Goal: Task Accomplishment & Management: Use online tool/utility

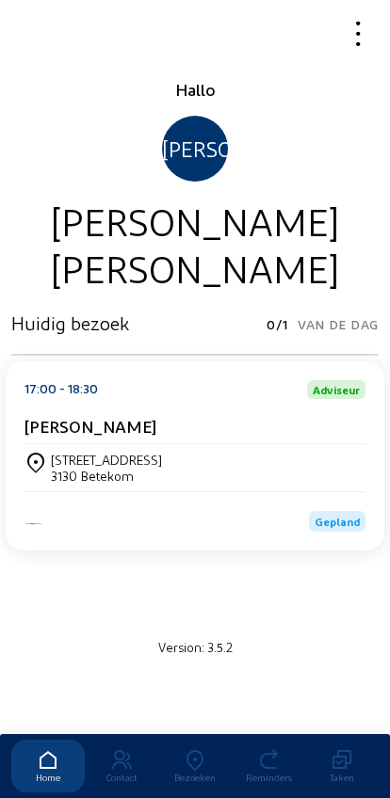
click at [181, 740] on link "Bezoeken" at bounding box center [194, 766] width 73 height 53
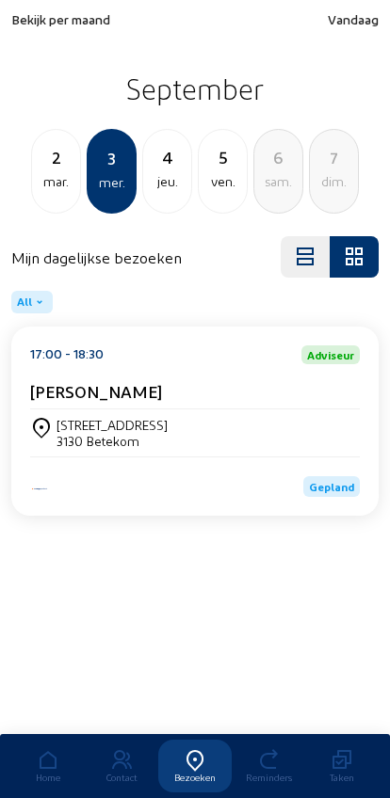
click at [37, 26] on span "Bekijk per maand" at bounding box center [60, 19] width 99 height 16
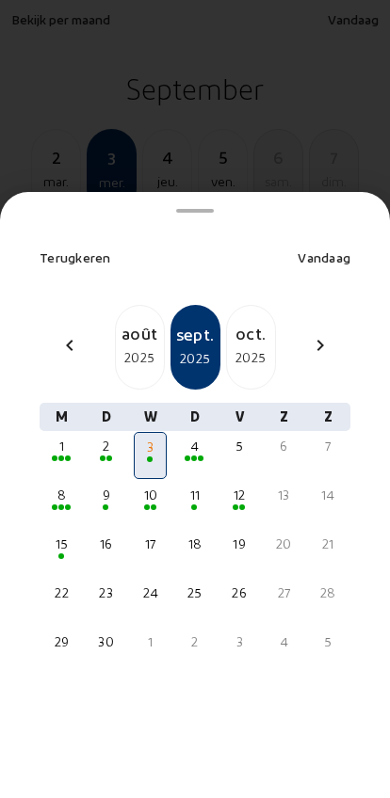
click at [131, 347] on div "2025" at bounding box center [140, 358] width 48 height 23
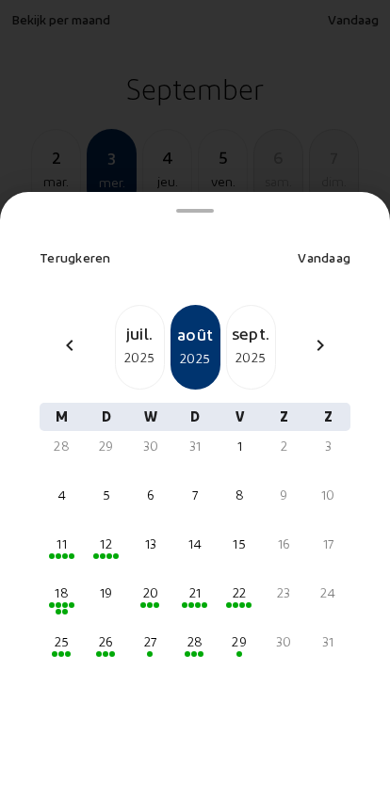
click at [105, 633] on div "26" at bounding box center [105, 642] width 29 height 19
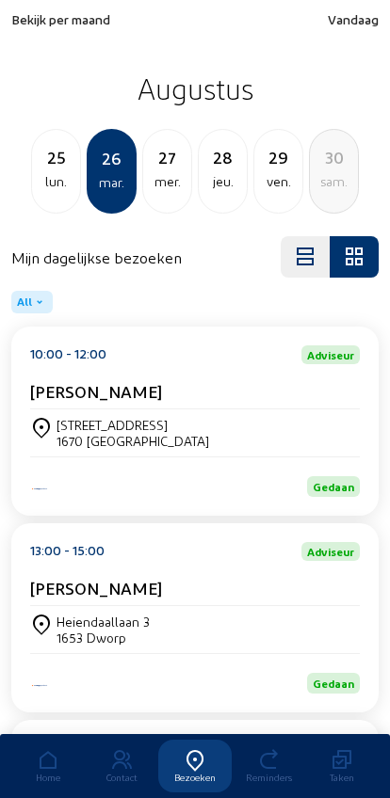
click at [286, 589] on div "[PERSON_NAME]" at bounding box center [195, 588] width 330 height 20
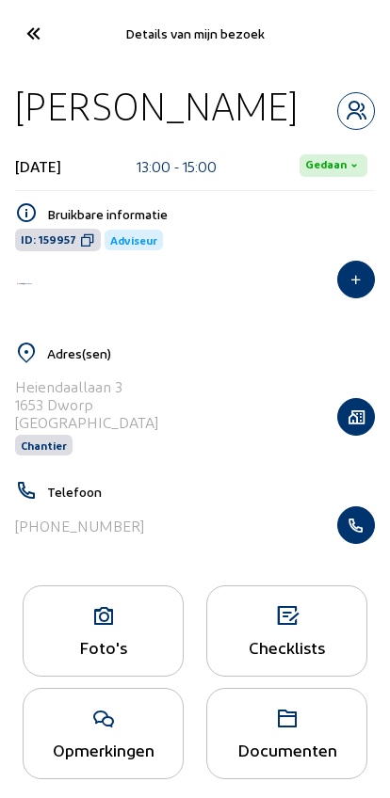
click at [371, 528] on icon "button" at bounding box center [356, 525] width 36 height 19
click at [19, 35] on icon at bounding box center [32, 33] width 31 height 33
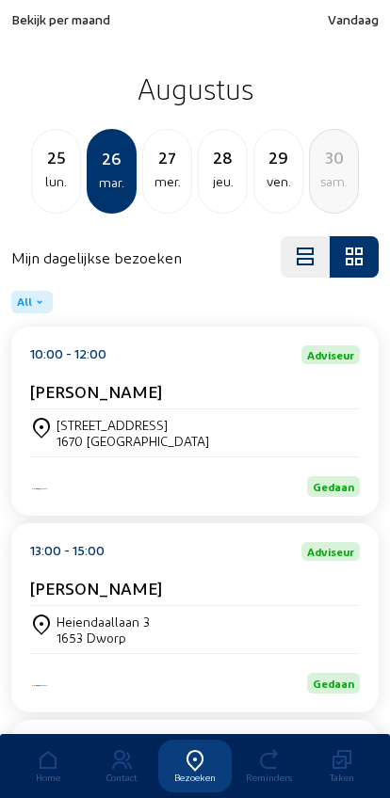
click at [37, 11] on span "Bekijk per maand" at bounding box center [60, 19] width 99 height 16
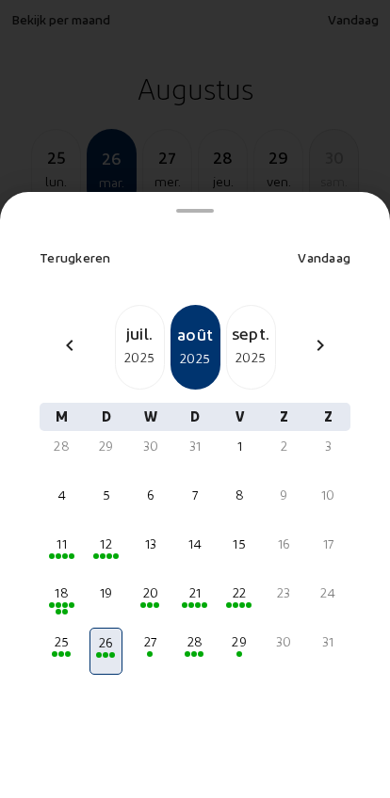
click at [133, 347] on div "2025" at bounding box center [140, 358] width 48 height 23
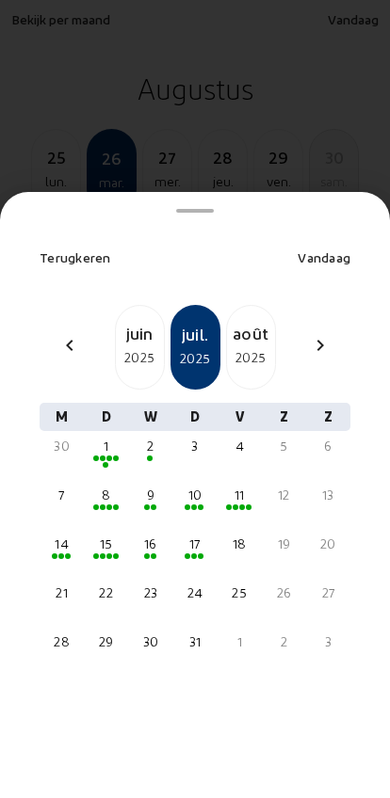
click at [141, 437] on div "2" at bounding box center [150, 446] width 29 height 19
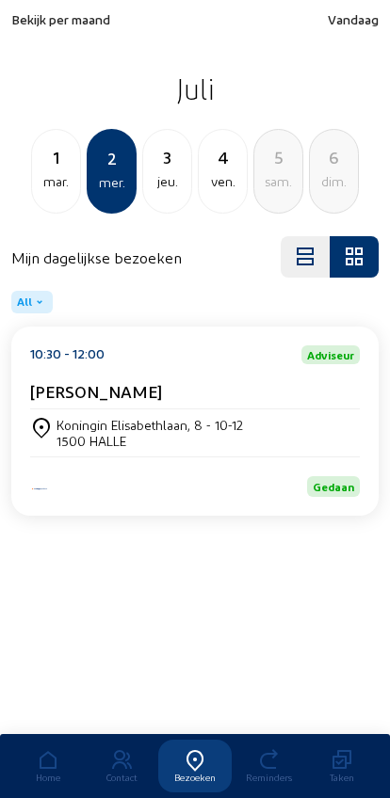
click at [149, 164] on div "3" at bounding box center [167, 157] width 48 height 26
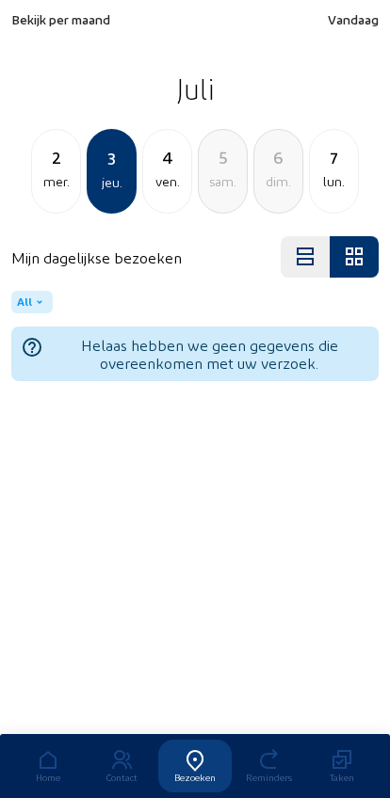
click at [44, 187] on div "mer." at bounding box center [56, 181] width 48 height 23
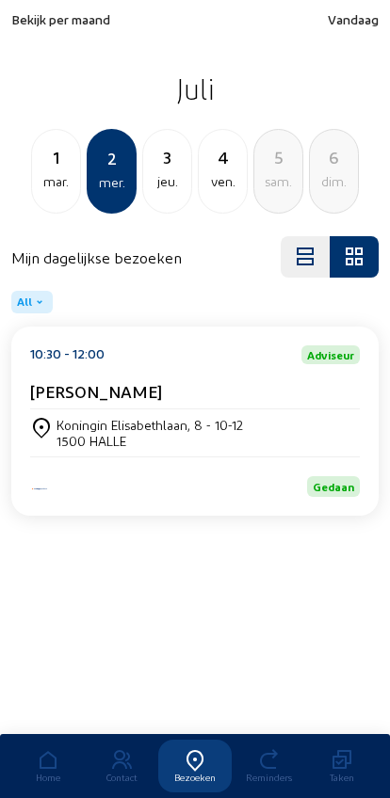
click at [39, 180] on div "mar." at bounding box center [56, 181] width 48 height 23
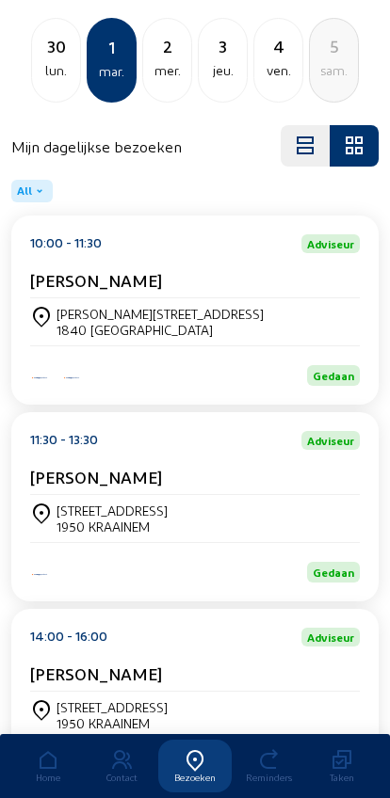
scroll to position [93, 0]
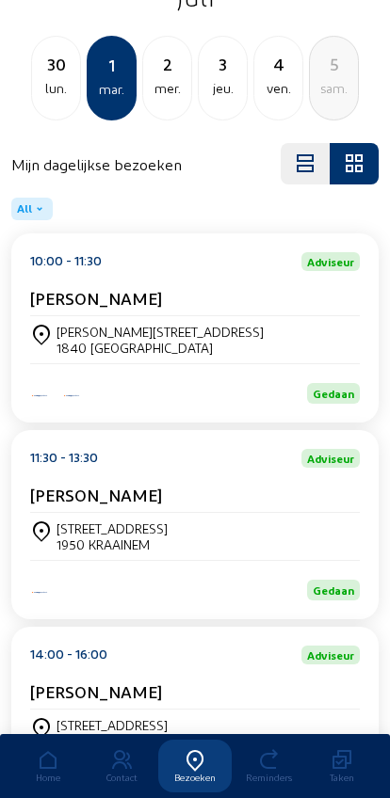
click at [274, 82] on div "ven." at bounding box center [278, 88] width 48 height 23
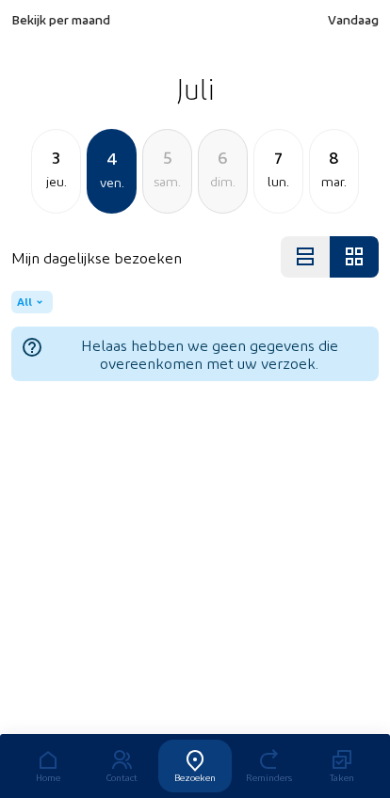
click at [268, 177] on div "lun." at bounding box center [278, 181] width 48 height 23
click at [42, 186] on div "dim." at bounding box center [56, 181] width 48 height 23
click at [35, 187] on div "sam." at bounding box center [56, 181] width 48 height 23
click at [36, 193] on div "ven." at bounding box center [56, 181] width 48 height 23
click at [38, 185] on div "jeu." at bounding box center [56, 181] width 48 height 23
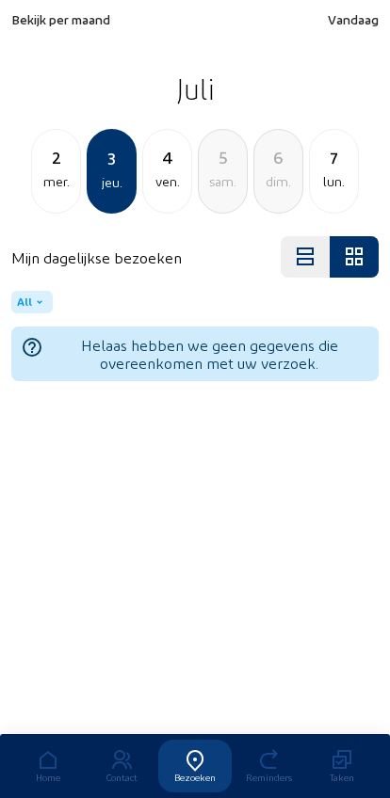
click at [36, 183] on div "mer." at bounding box center [56, 181] width 48 height 23
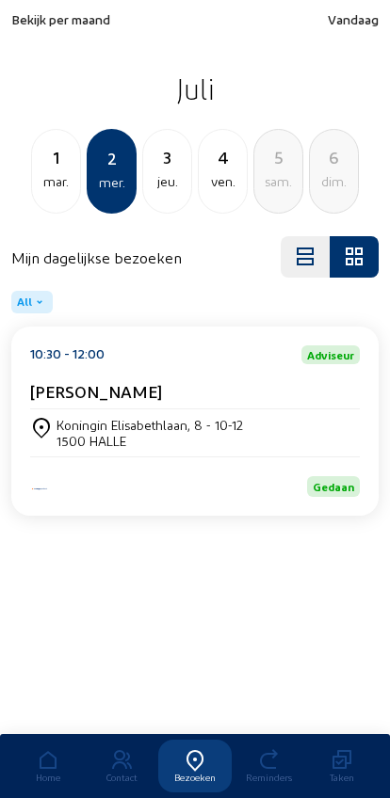
click at [40, 183] on div "mar." at bounding box center [56, 181] width 48 height 23
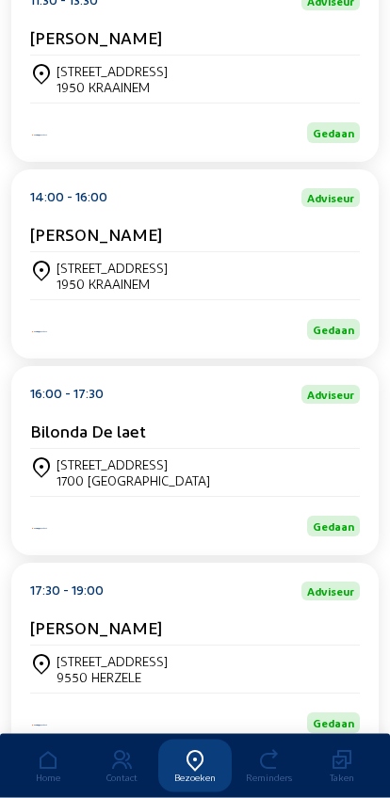
scroll to position [659, 0]
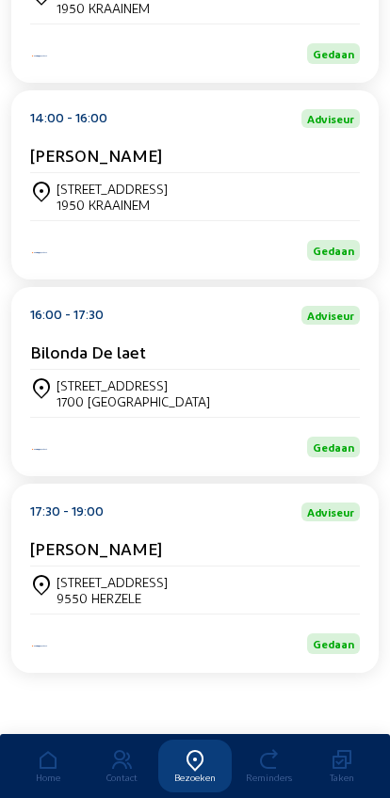
click at [93, 550] on cam-card-title "[PERSON_NAME]" at bounding box center [96, 549] width 132 height 20
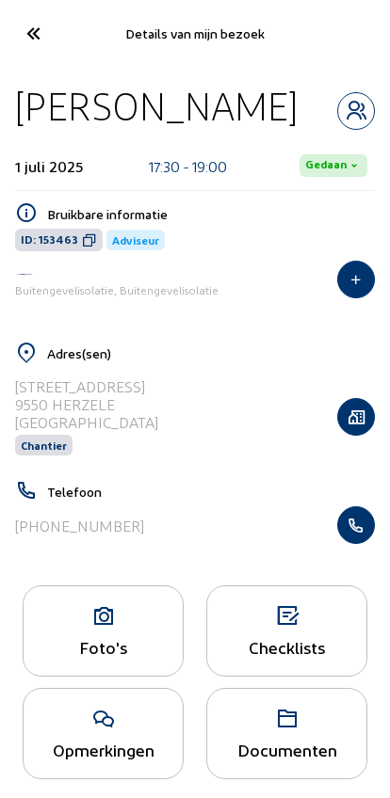
click at [357, 523] on icon "button" at bounding box center [356, 525] width 36 height 19
